Goal: Information Seeking & Learning: Learn about a topic

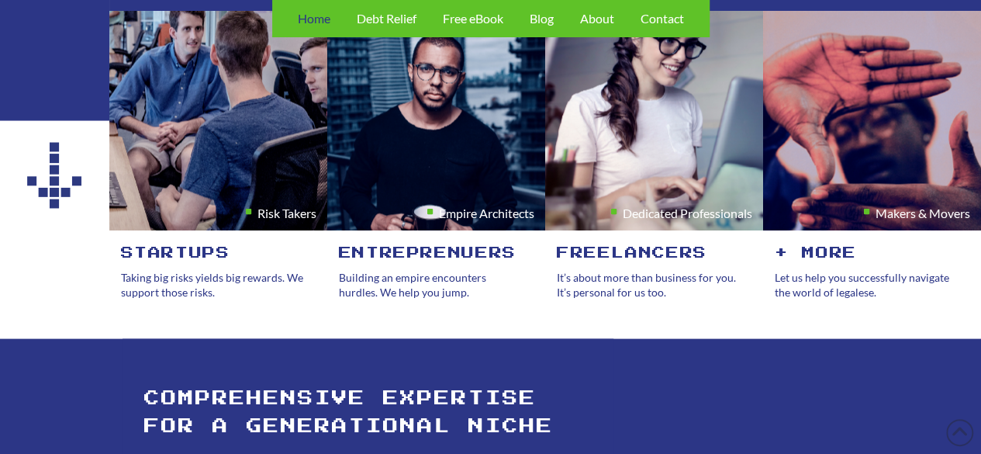
scroll to position [1473, 0]
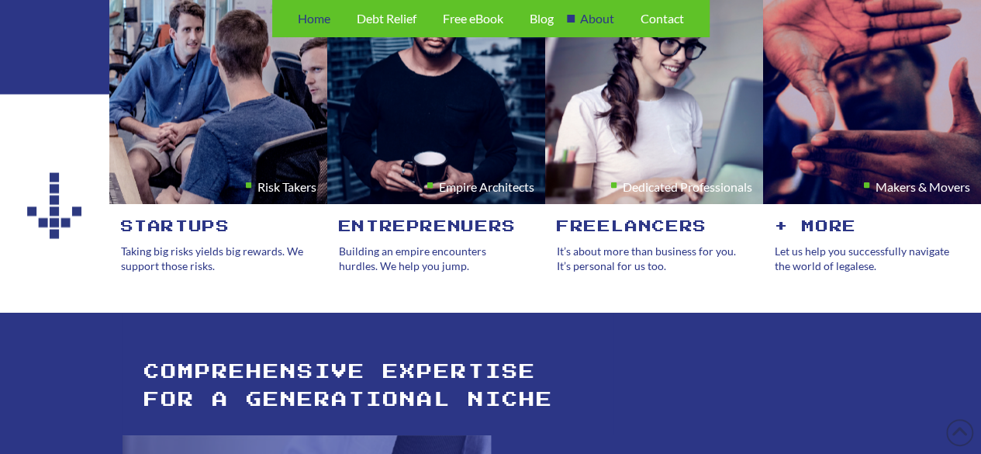
click at [594, 21] on span "About" at bounding box center [597, 18] width 34 height 12
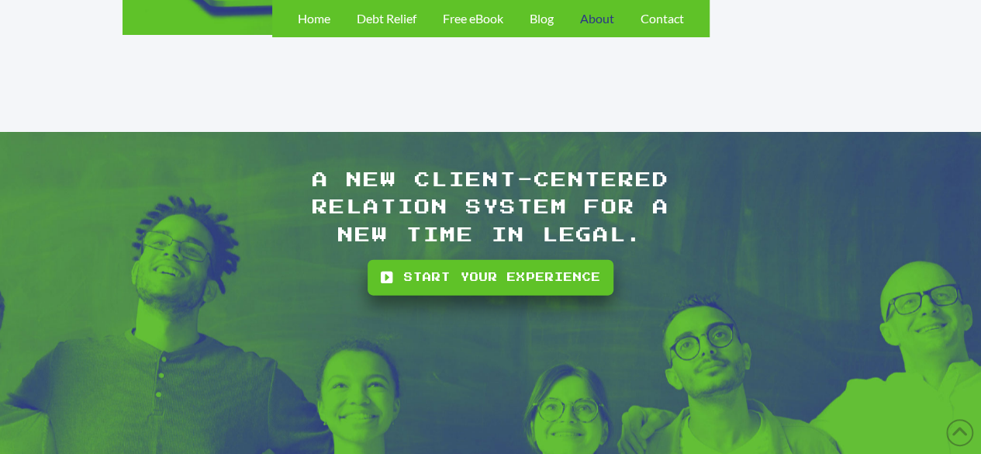
scroll to position [1990, 0]
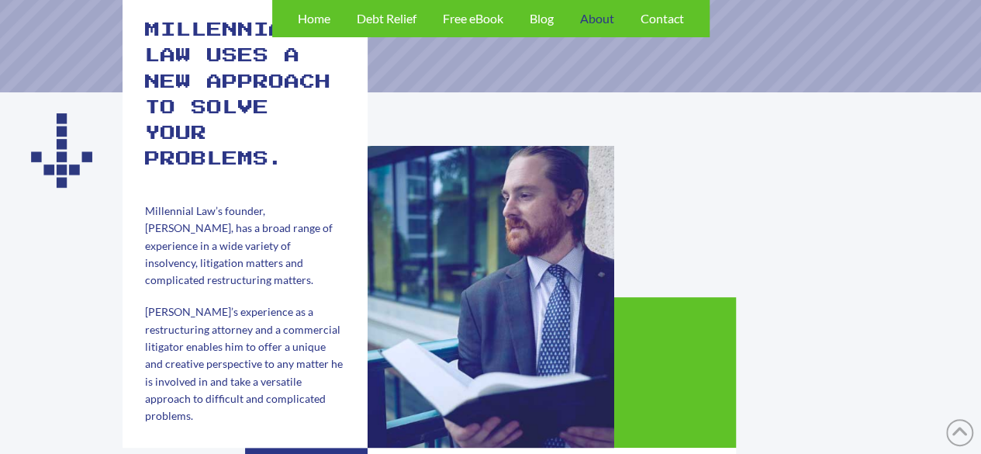
scroll to position [155, 0]
